Goal: Task Accomplishment & Management: Manage account settings

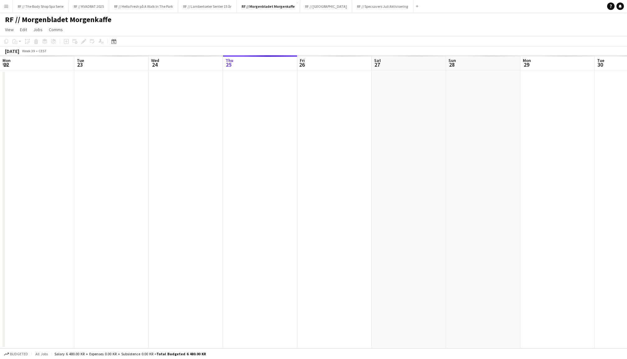
scroll to position [0, 148]
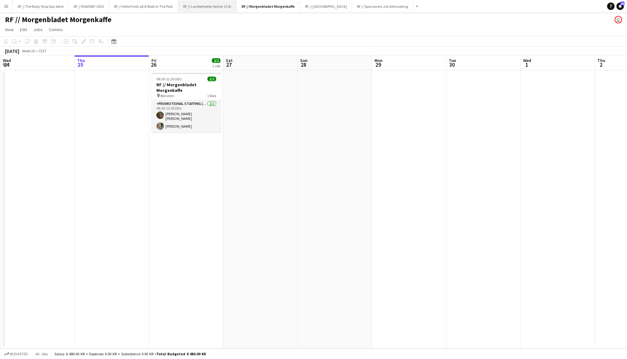
click at [209, 7] on button "RF // Lambertseter Senter 15 år Close" at bounding box center [207, 6] width 58 height 12
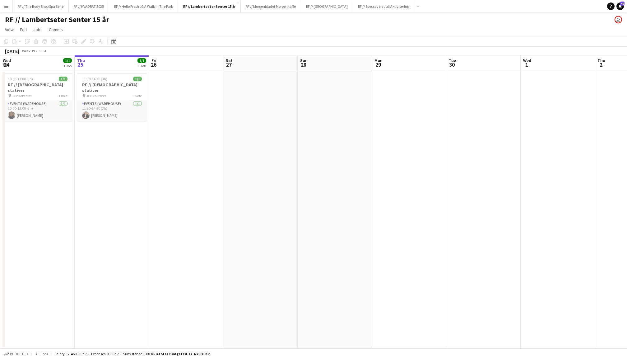
scroll to position [0, 181]
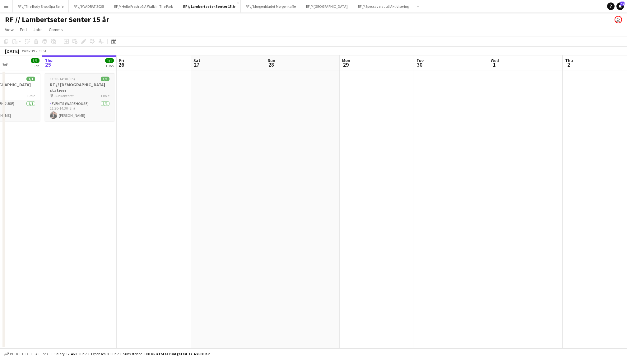
click at [78, 85] on h3 "RF // [DEMOGRAPHIC_DATA] stativer" at bounding box center [80, 87] width 70 height 11
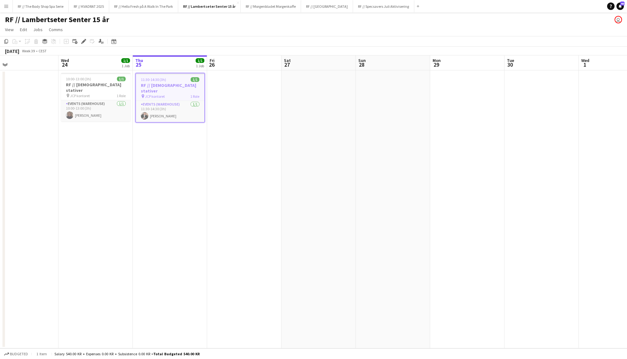
scroll to position [0, 144]
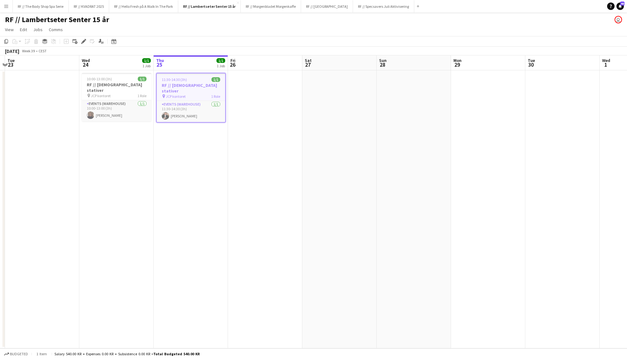
click at [301, 198] on app-date-cell at bounding box center [265, 209] width 74 height 278
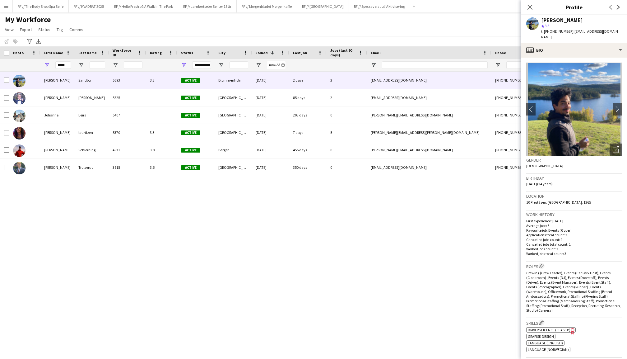
click at [9, 12] on main "My Workforce View Views Default view New view Update view Delete view Edit name…" at bounding box center [313, 181] width 627 height 338
click at [7, 8] on app-icon "Menu" at bounding box center [6, 6] width 5 height 5
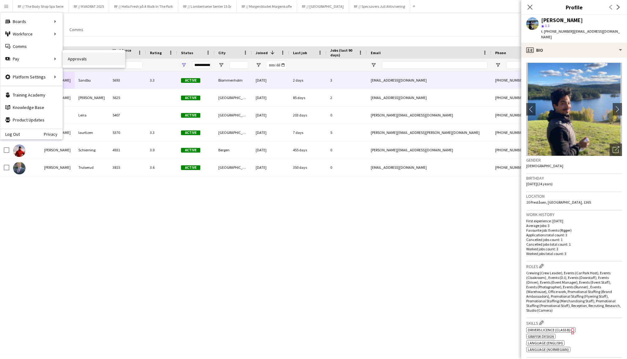
click at [78, 58] on link "Approvals" at bounding box center [94, 59] width 62 height 12
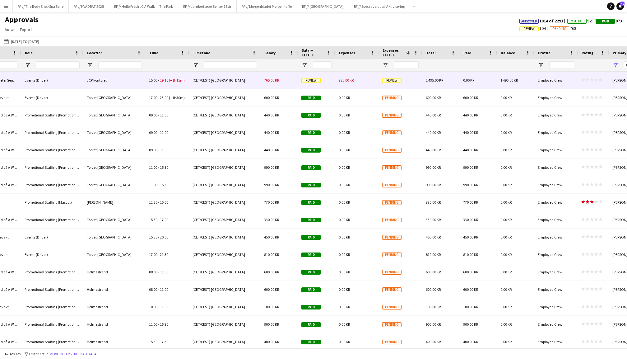
click at [339, 82] on div "730.00 KR" at bounding box center [357, 80] width 44 height 17
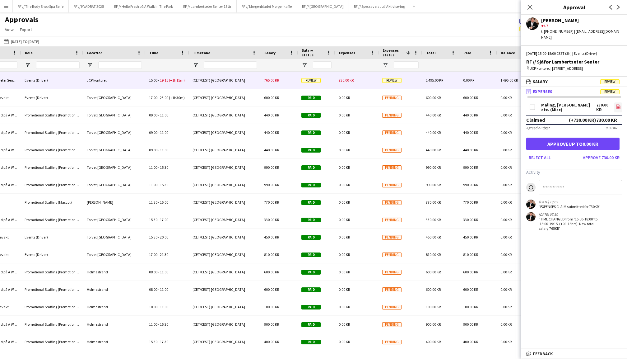
click at [617, 104] on icon "file-image" at bounding box center [618, 106] width 5 height 5
click at [618, 107] on icon at bounding box center [618, 108] width 2 height 2
click at [602, 155] on button "Approve 730.00 KR" at bounding box center [602, 157] width 42 height 10
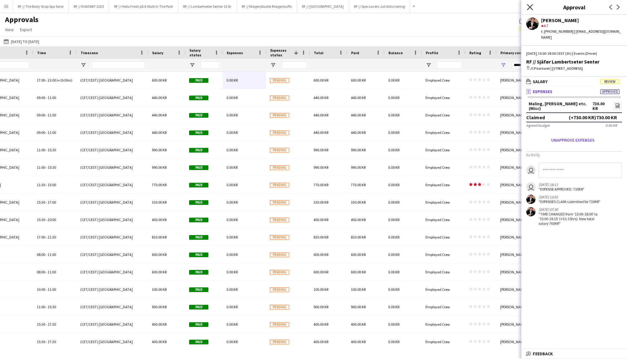
click at [533, 9] on icon "Close pop-in" at bounding box center [530, 7] width 6 height 6
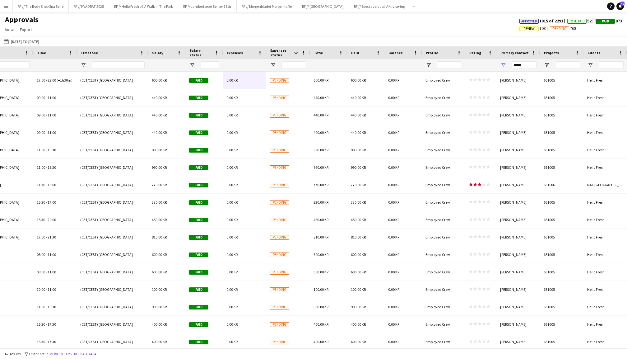
click at [230, 51] on span "Expenses" at bounding box center [235, 52] width 16 height 5
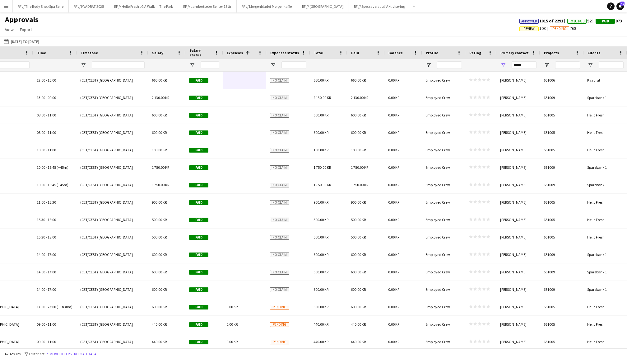
click at [230, 51] on span "Expenses" at bounding box center [235, 52] width 16 height 5
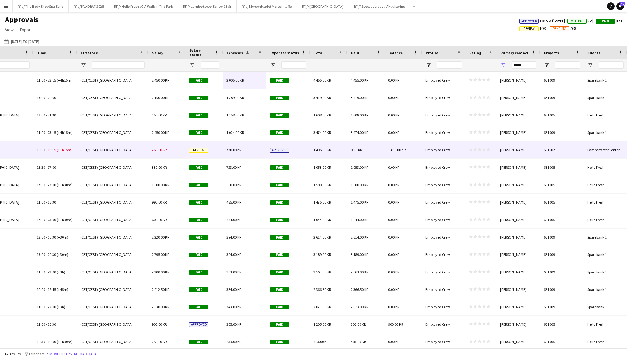
click at [195, 148] on span "Review" at bounding box center [198, 150] width 19 height 5
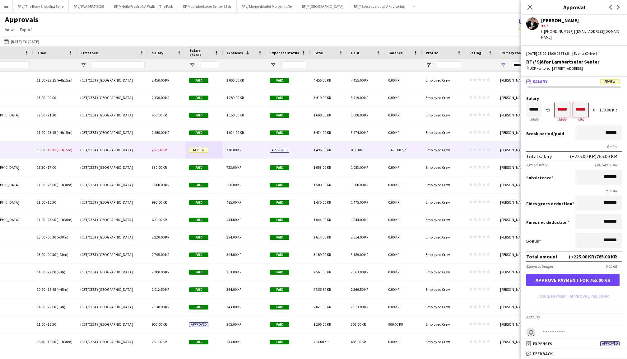
click at [573, 281] on button "Approve payment for 765.00 KR" at bounding box center [572, 279] width 93 height 12
click at [240, 51] on span "Expenses" at bounding box center [235, 52] width 16 height 5
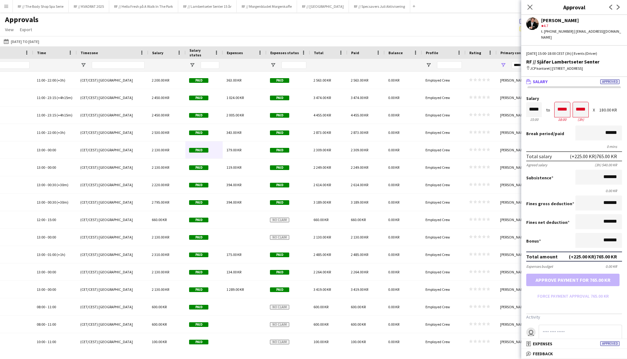
click at [240, 51] on span "Expenses" at bounding box center [235, 52] width 16 height 5
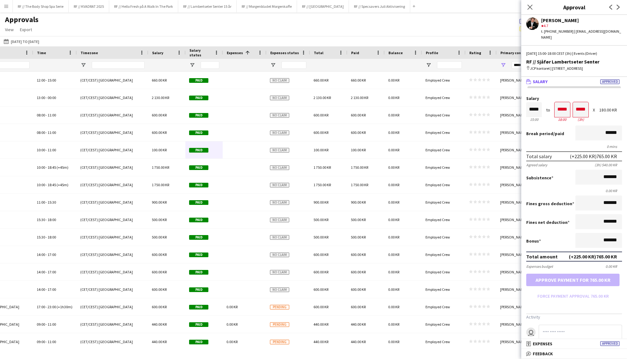
click at [197, 51] on span "Salary status" at bounding box center [200, 52] width 22 height 9
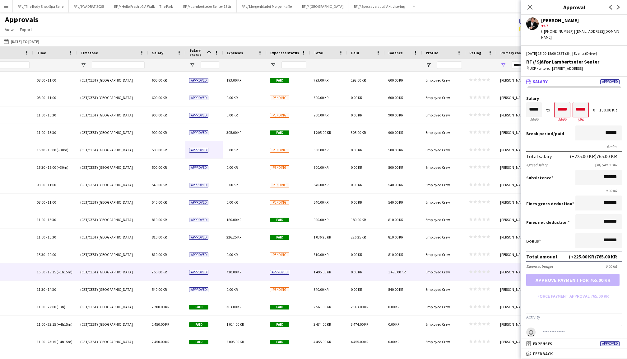
click at [197, 51] on span "Salary status" at bounding box center [196, 52] width 15 height 9
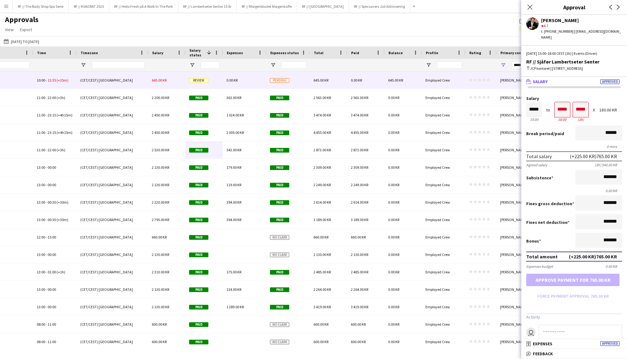
click at [192, 84] on div "Review" at bounding box center [203, 80] width 37 height 17
click at [564, 279] on button "Approve payment for 645.00 KR" at bounding box center [572, 279] width 93 height 12
